Goal: Transaction & Acquisition: Purchase product/service

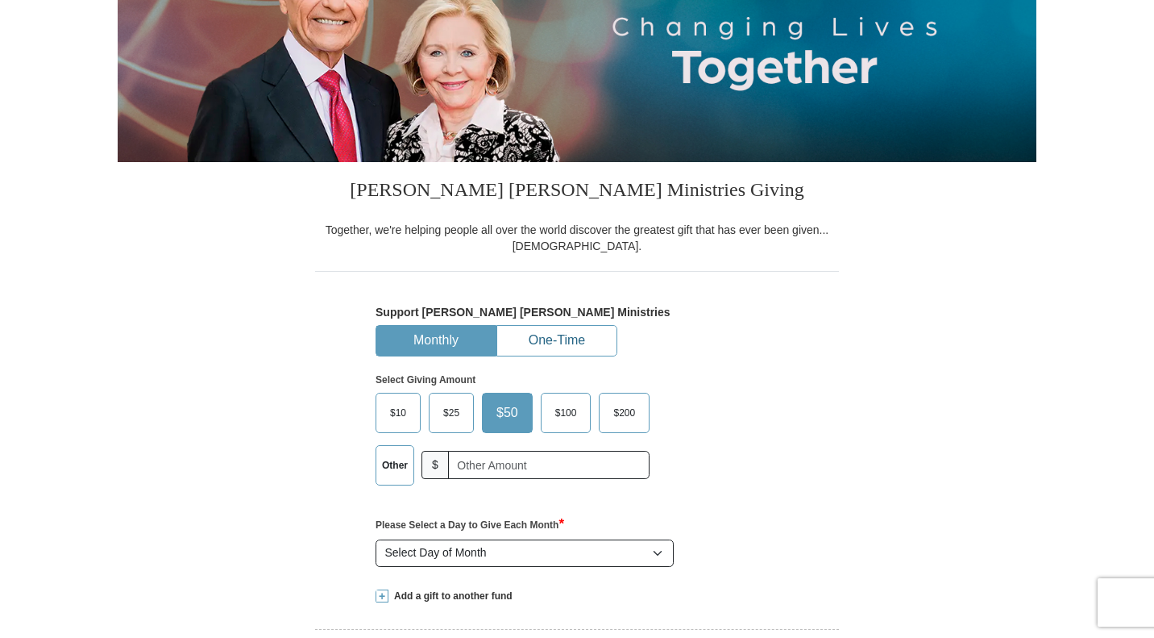
click at [558, 339] on button "One-Time" at bounding box center [556, 341] width 119 height 30
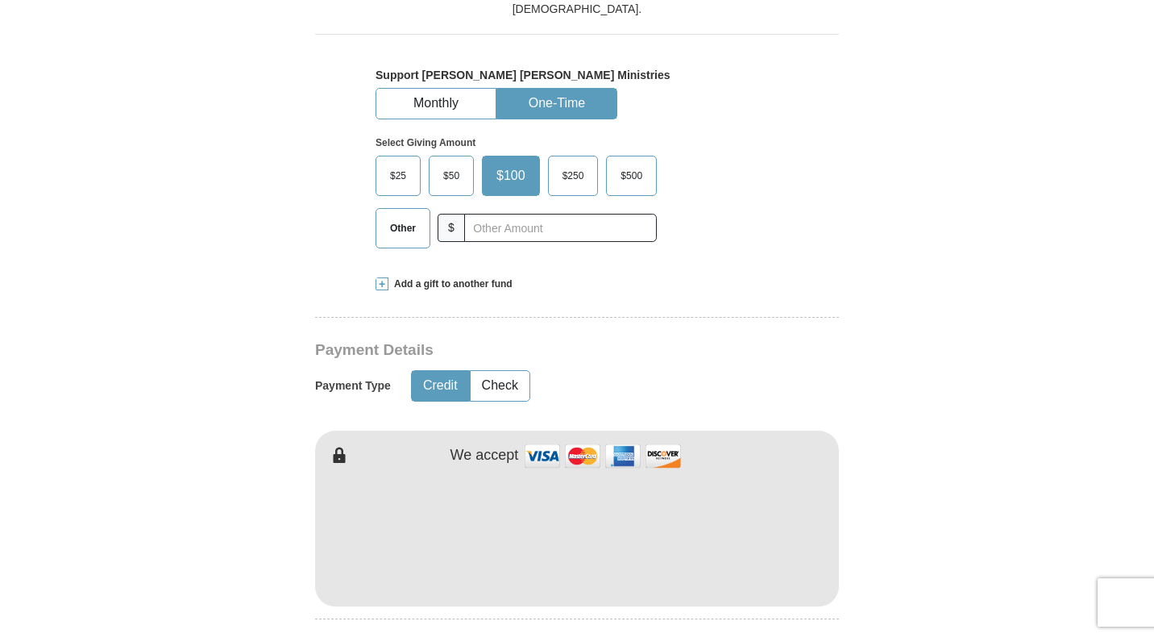
scroll to position [484, 0]
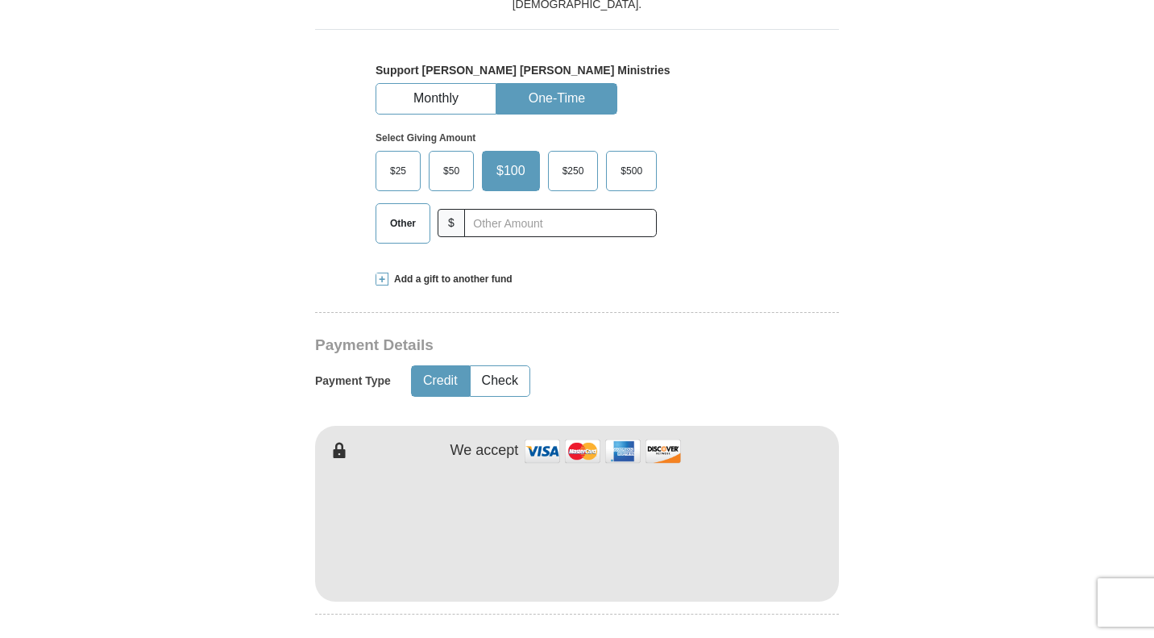
click at [933, 481] on form "Already have an account? Sign in for faster giving. Don't have an account? Crea…" at bounding box center [577, 568] width 919 height 1974
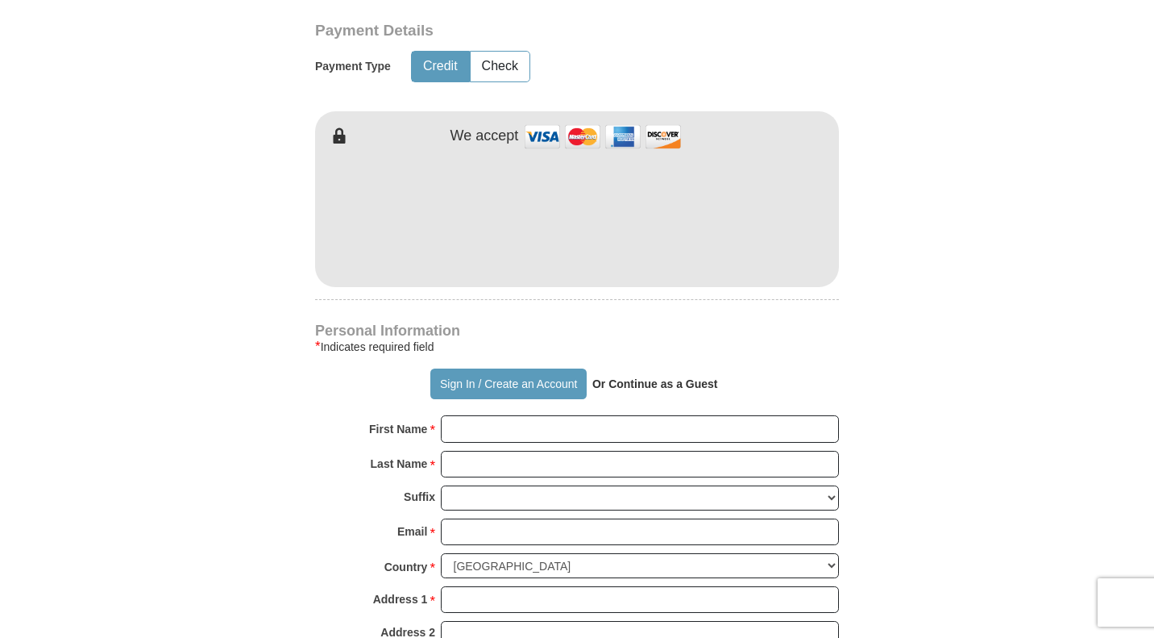
scroll to position [887, 0]
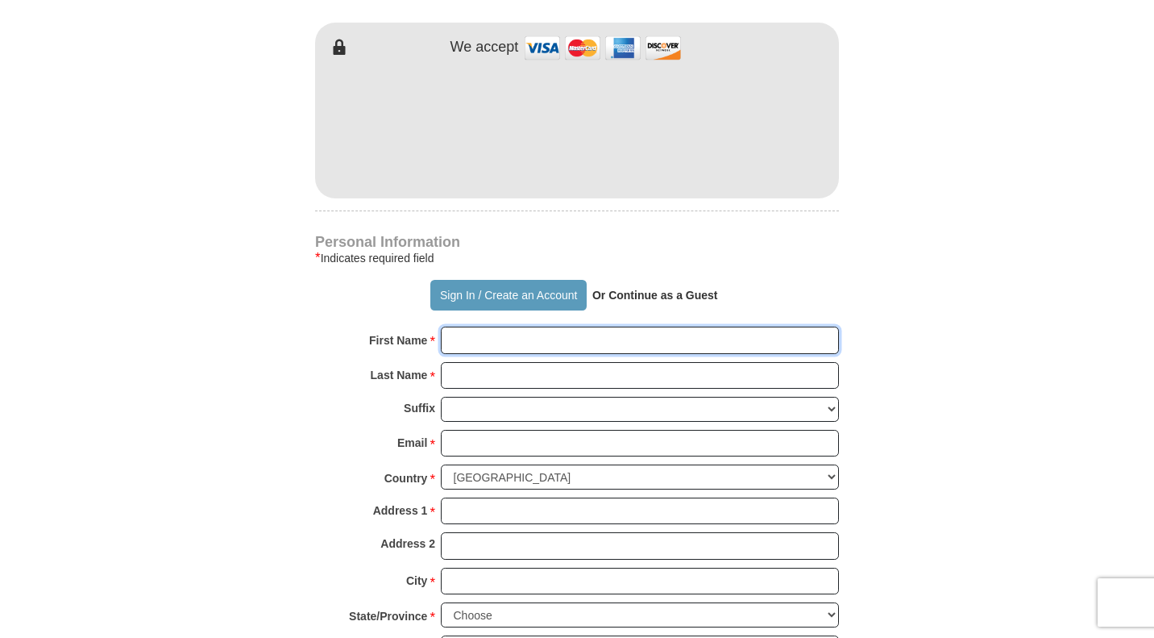
click at [629, 337] on input "First Name *" at bounding box center [640, 340] width 398 height 27
type input "[PERSON_NAME]"
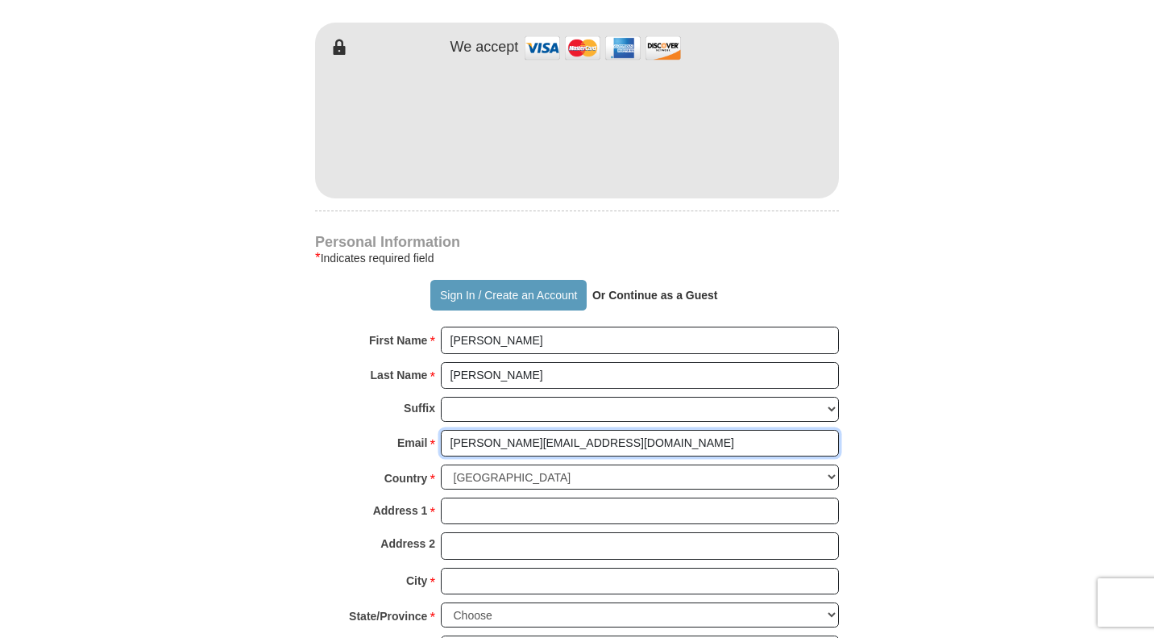
type input "[PERSON_NAME][EMAIL_ADDRESS][DOMAIN_NAME]"
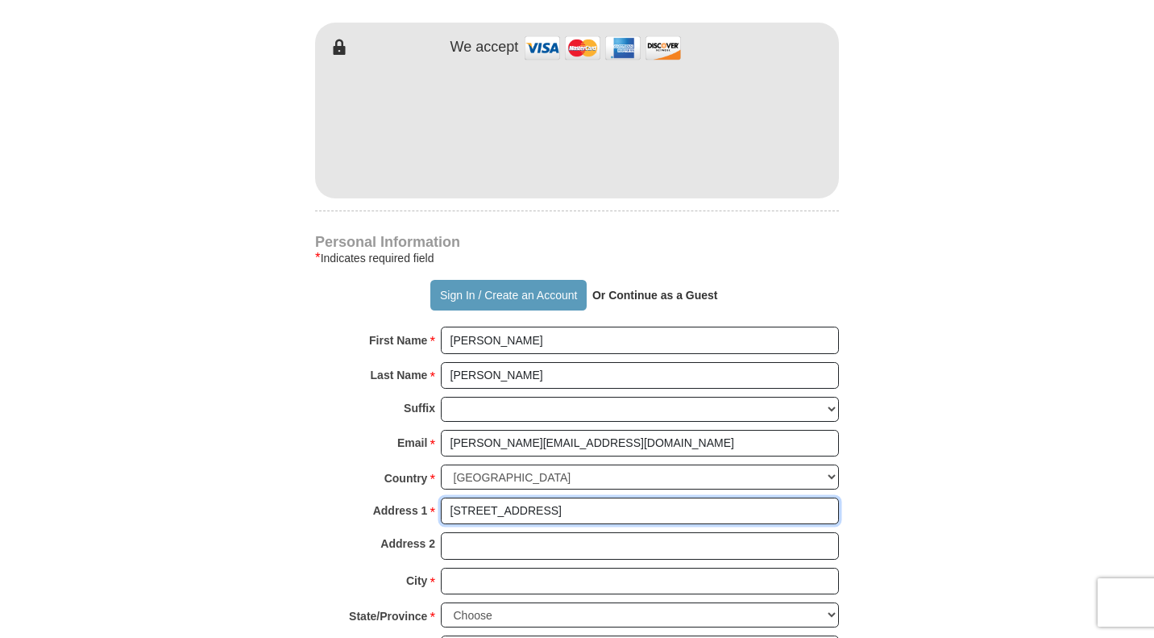
click at [493, 505] on input "[STREET_ADDRESS]" at bounding box center [640, 510] width 398 height 27
type input "[STREET_ADDRESS]"
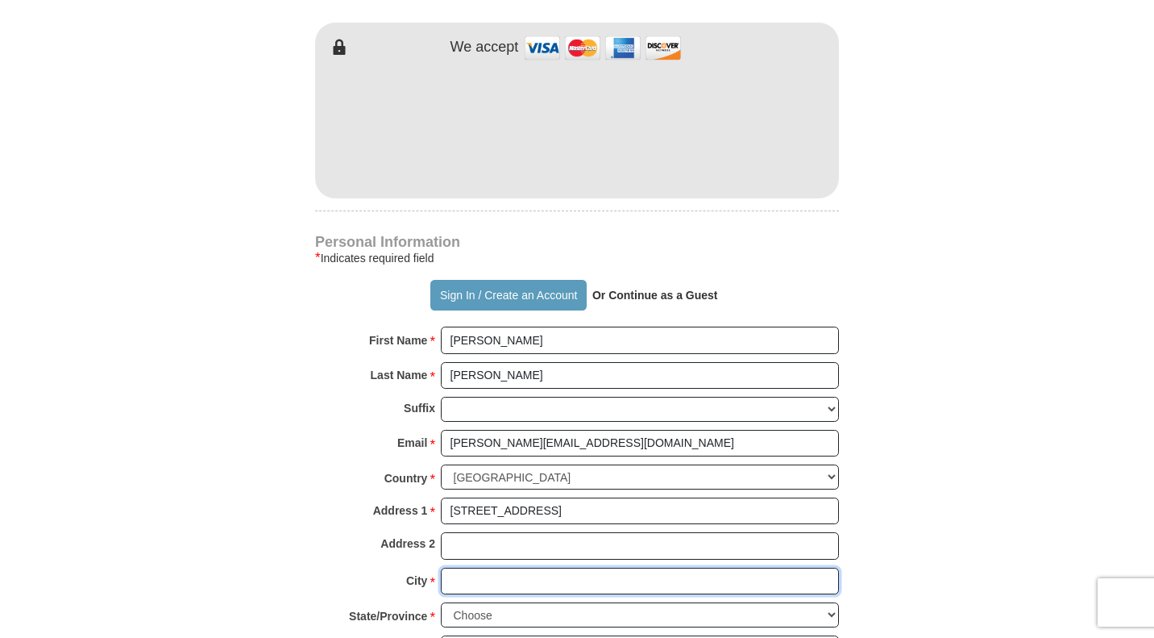
click at [543, 572] on input "City *" at bounding box center [640, 581] width 398 height 27
type input "Antioch"
select select "TN"
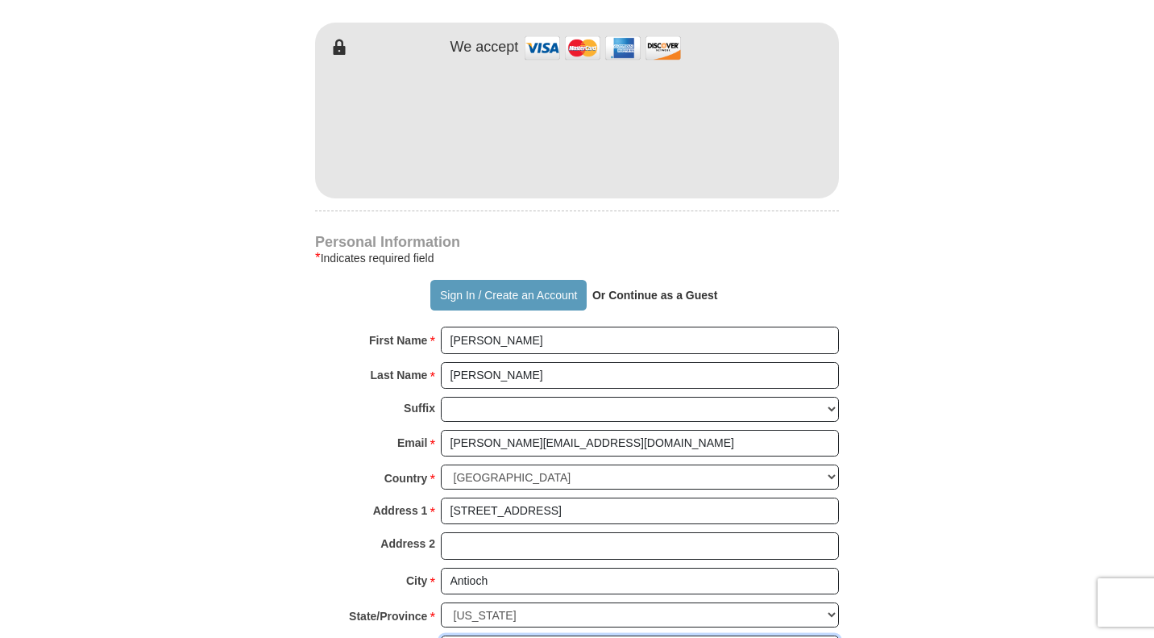
scroll to position [893, 0]
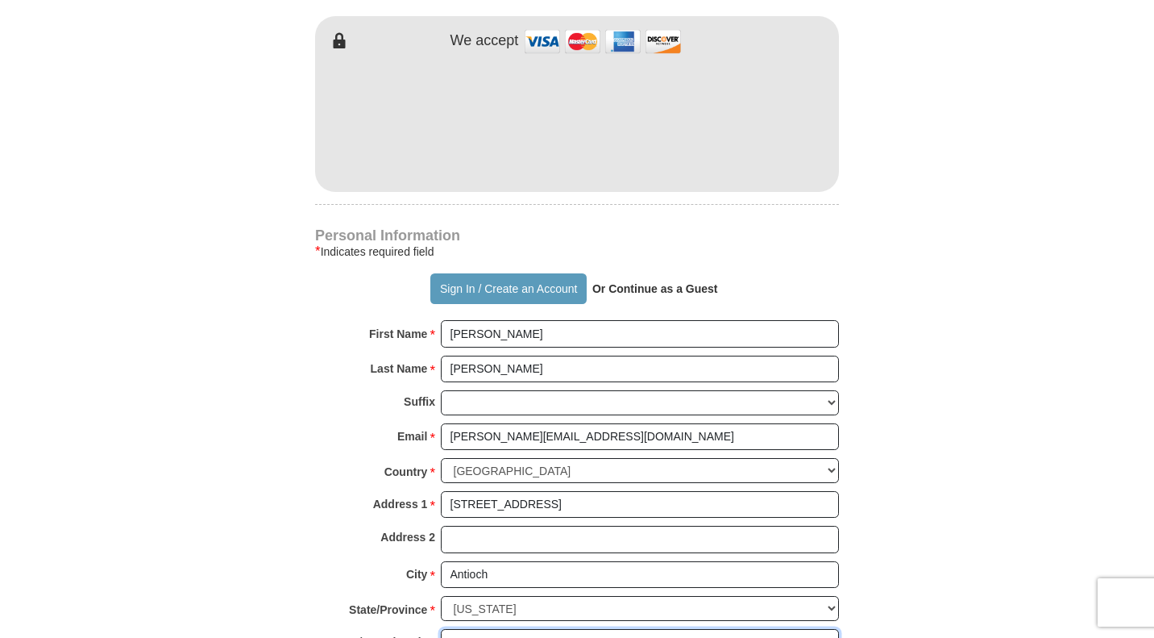
type input "37013"
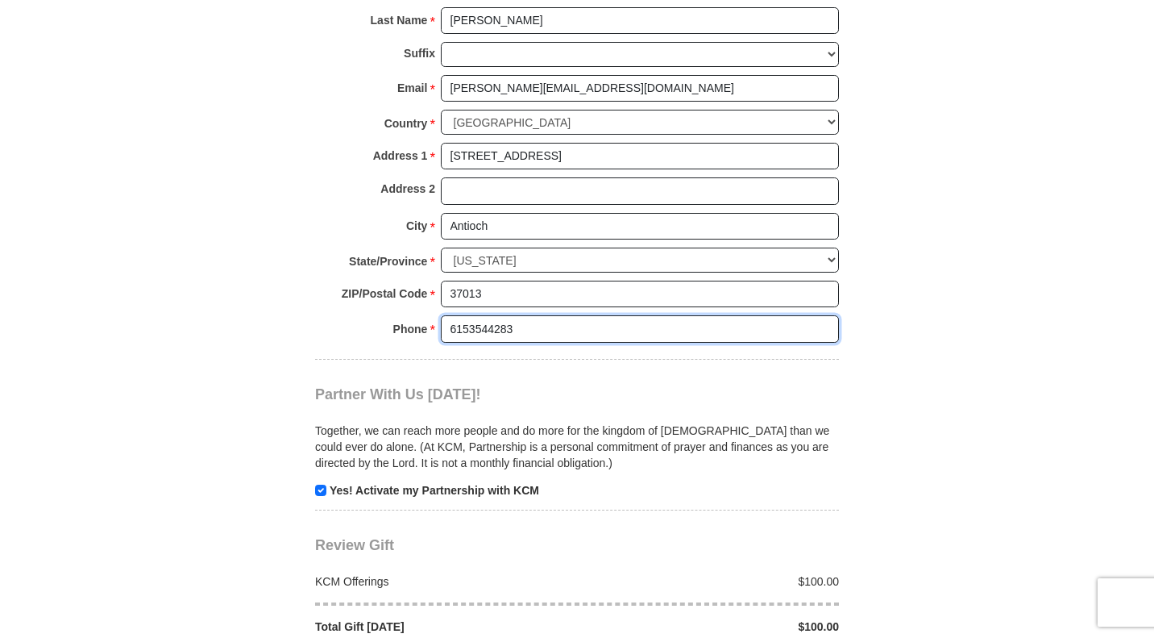
scroll to position [1322, 0]
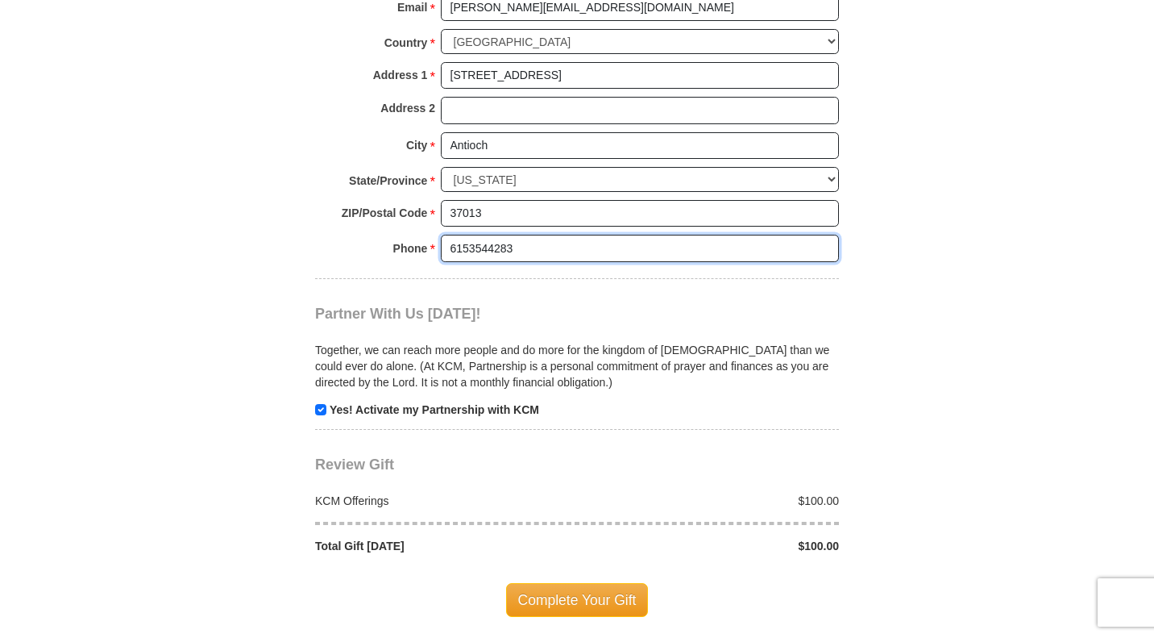
type input "6153544283"
click at [322, 404] on input "checkbox" at bounding box center [320, 409] width 11 height 11
checkbox input "false"
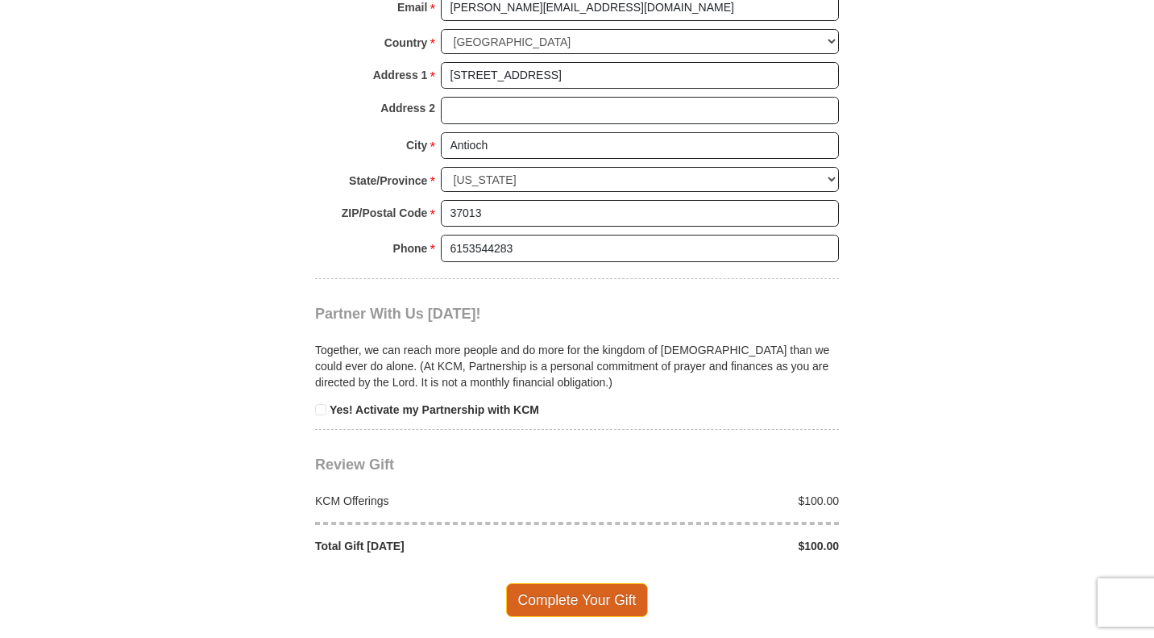
click at [584, 586] on span "Complete Your Gift" at bounding box center [577, 600] width 143 height 34
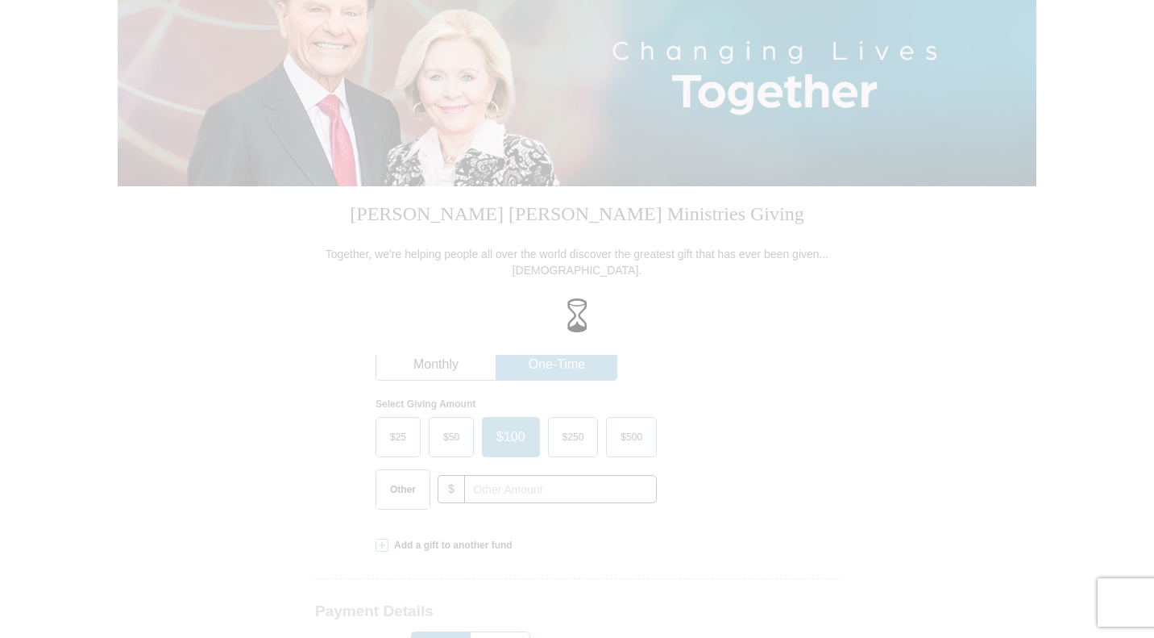
scroll to position [193, 0]
